Goal: Transaction & Acquisition: Purchase product/service

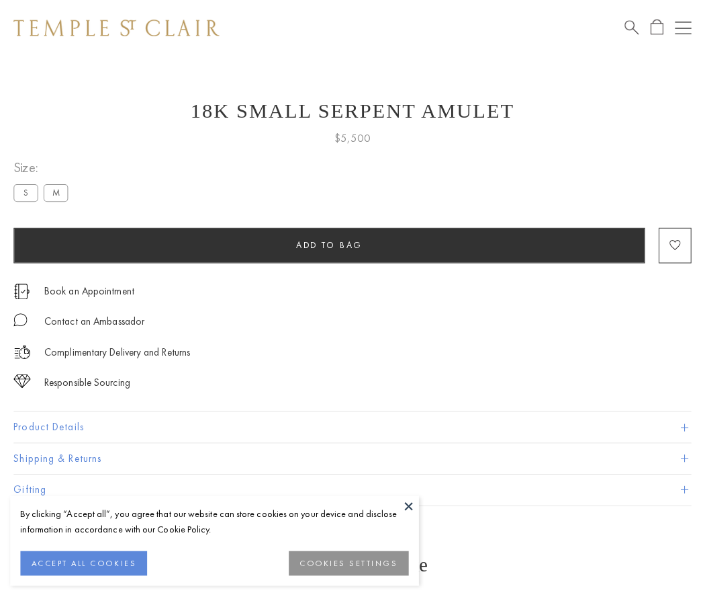
scroll to position [5, 0]
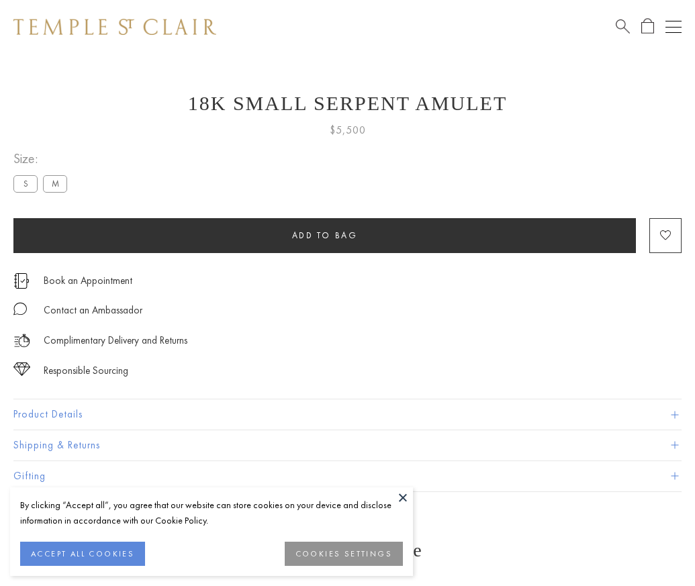
click at [324, 235] on span "Add to bag" at bounding box center [325, 235] width 66 height 11
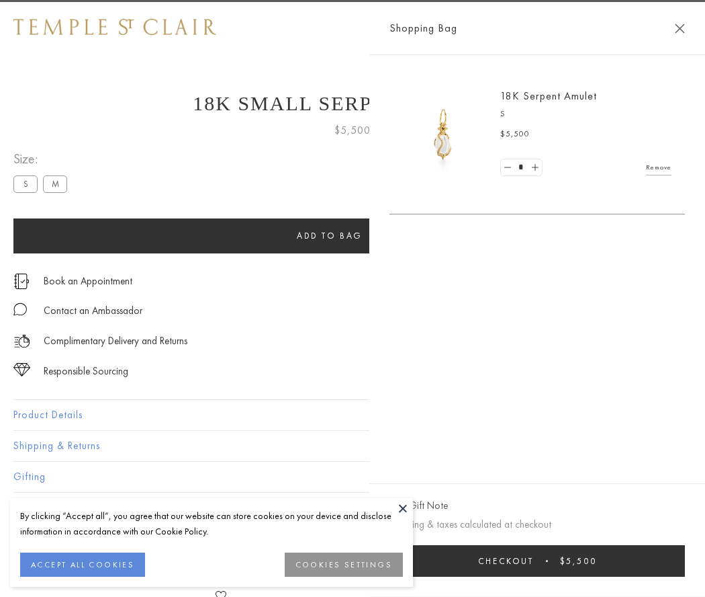
click at [534, 560] on span "Checkout" at bounding box center [506, 560] width 56 height 11
